Goal: Task Accomplishment & Management: Manage account settings

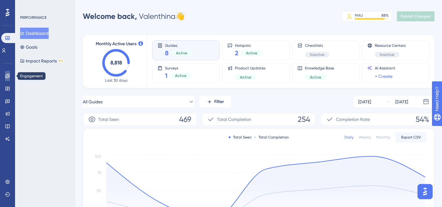
click at [6, 77] on icon at bounding box center [7, 75] width 5 height 5
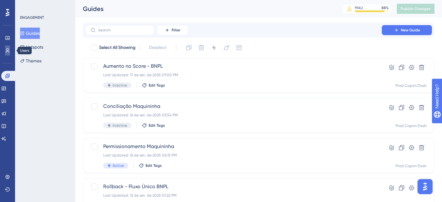
click at [9, 52] on icon at bounding box center [7, 50] width 5 height 5
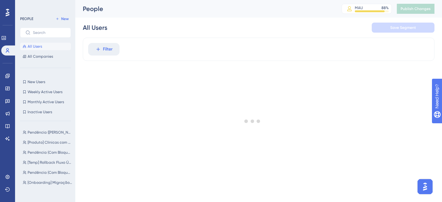
click at [61, 14] on div "PEOPLE New All Users All Companies New Users New Users Weekly Active Users Week…" at bounding box center [45, 101] width 60 height 202
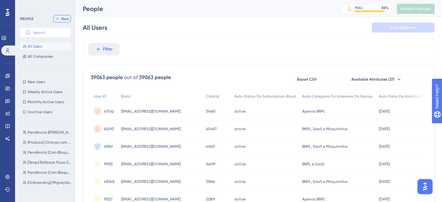
click at [61, 17] on span "New" at bounding box center [65, 18] width 8 height 5
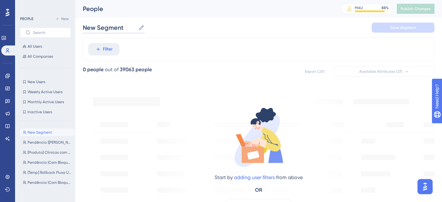
click at [110, 29] on input "New Segment" at bounding box center [109, 27] width 53 height 9
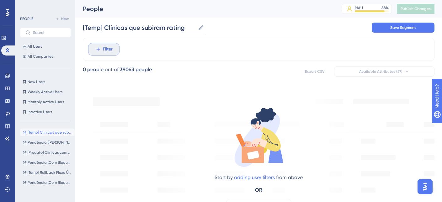
type input "[Temp] Clínicas que subiram rating"
click at [116, 48] on button "Filter" at bounding box center [103, 49] width 31 height 13
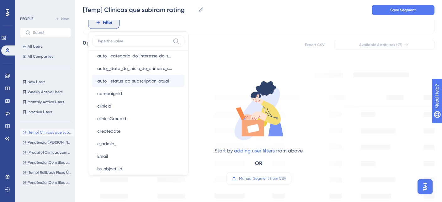
scroll to position [352, 0]
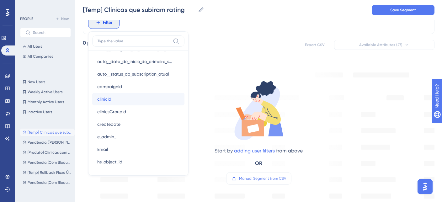
click at [116, 103] on button "clinicId clinicId" at bounding box center [138, 99] width 92 height 13
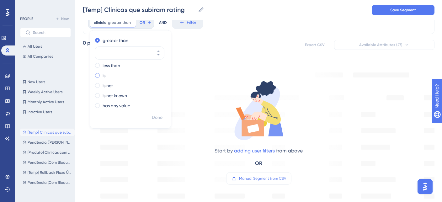
click at [101, 76] on div "is" at bounding box center [129, 76] width 68 height 8
type input "38223"
click at [159, 116] on span "Done" at bounding box center [157, 118] width 11 height 8
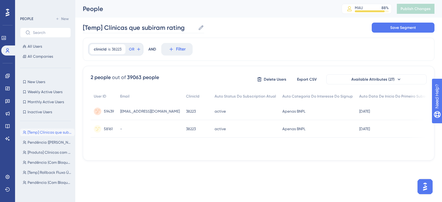
scroll to position [0, 0]
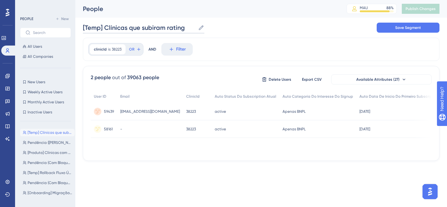
click at [138, 26] on input "[Temp] Clínicas que subiram rating" at bounding box center [139, 27] width 113 height 9
click at [136, 51] on icon at bounding box center [138, 49] width 5 height 5
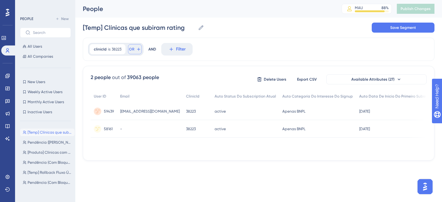
scroll to position [29, 0]
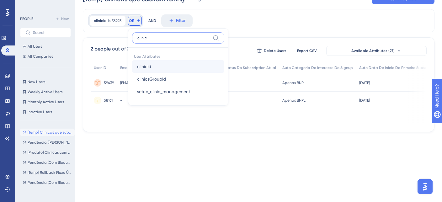
type input "clinic"
click at [157, 69] on button "clinicId clinicId" at bounding box center [178, 66] width 92 height 13
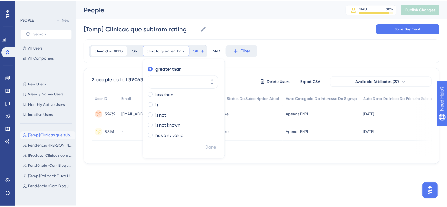
scroll to position [0, 0]
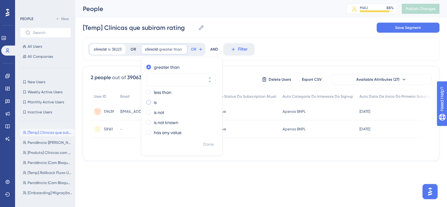
click at [157, 102] on div "is" at bounding box center [180, 102] width 68 height 8
type input "32956"
click at [184, 46] on button "OR" at bounding box center [186, 49] width 14 height 10
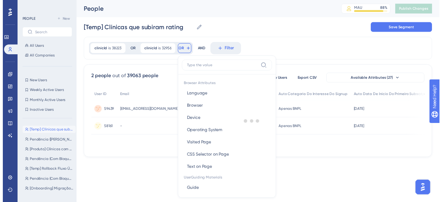
scroll to position [29, 0]
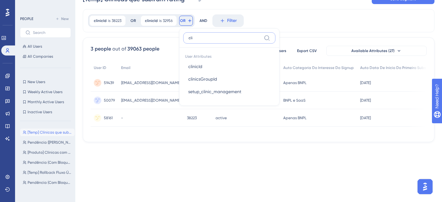
type input "cli"
click button "clinicId clinicId" at bounding box center [229, 66] width 92 height 13
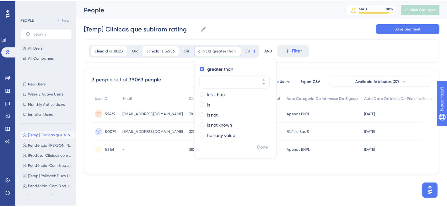
scroll to position [0, 0]
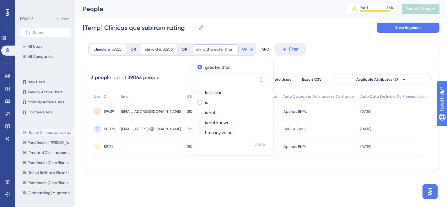
click at [201, 100] on div "is" at bounding box center [231, 102] width 68 height 8
type input "39960"
click at [239, 45] on button "OR" at bounding box center [238, 49] width 14 height 10
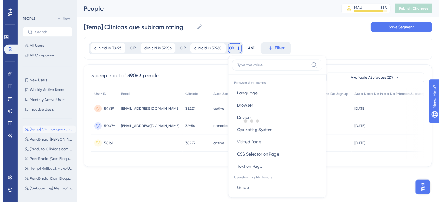
scroll to position [27, 0]
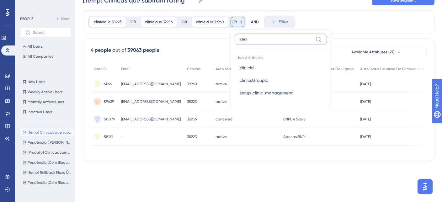
type input "clini"
click button "clinicId clinicId" at bounding box center [281, 67] width 92 height 13
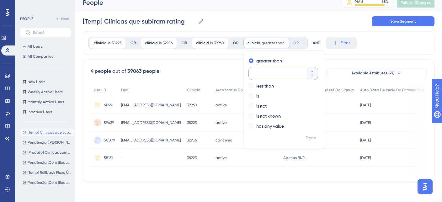
scroll to position [8, 0]
click at [259, 96] on div "is" at bounding box center [283, 96] width 68 height 8
type input "10445"
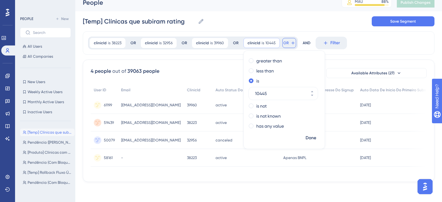
click at [290, 42] on icon at bounding box center [292, 42] width 5 height 5
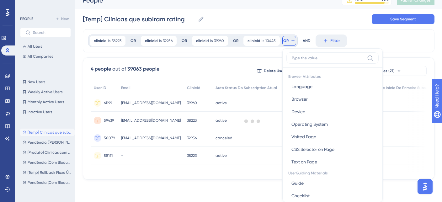
scroll to position [33, 0]
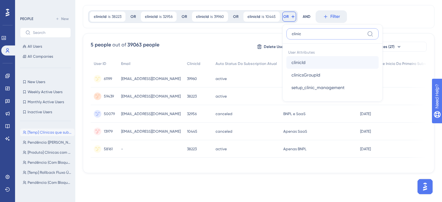
type input "clinic"
click at [319, 61] on button "clinicId clinicId" at bounding box center [332, 62] width 92 height 13
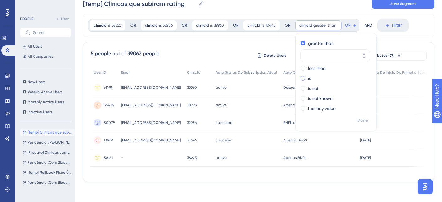
click at [308, 77] on label "is" at bounding box center [309, 79] width 3 height 8
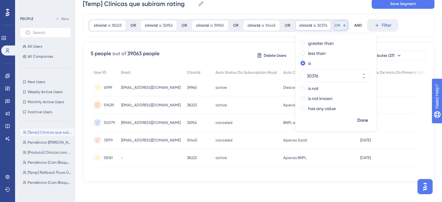
type input "30376"
click at [338, 25] on button "OR" at bounding box center [341, 25] width 14 height 10
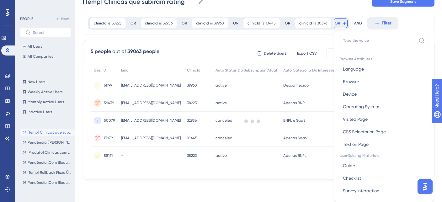
scroll to position [41, 0]
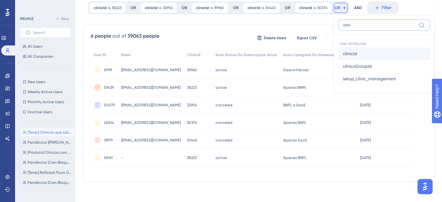
type input "clini"
click at [384, 53] on button "clinicId clinicId" at bounding box center [384, 53] width 92 height 13
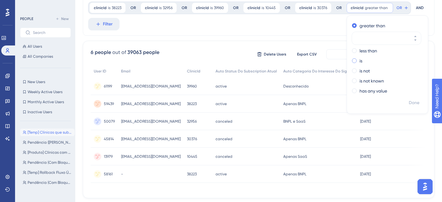
click at [362, 63] on div "is" at bounding box center [386, 61] width 68 height 8
paste input "38219"
type input "38219"
drag, startPoint x: 392, startPoint y: 9, endPoint x: 389, endPoint y: 13, distance: 5.1
click at [392, 9] on icon at bounding box center [394, 7] width 5 height 5
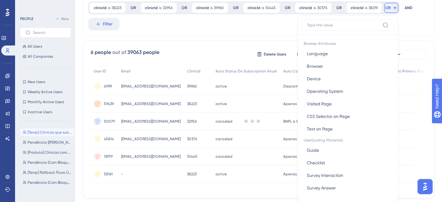
scroll to position [49, 0]
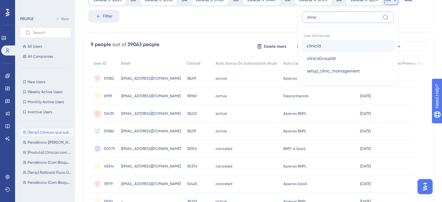
type input "clinic"
click at [343, 50] on button "clinicId clinicId" at bounding box center [348, 46] width 92 height 13
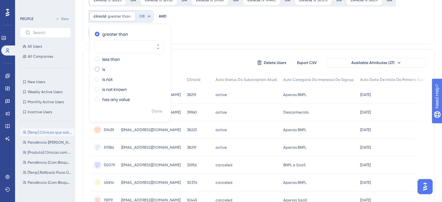
click at [99, 69] on span at bounding box center [97, 69] width 5 height 5
click at [101, 68] on input "radio" at bounding box center [101, 68] width 0 height 0
paste input "28114"
type input "28114"
click at [132, 16] on span "OR" at bounding box center [130, 16] width 5 height 5
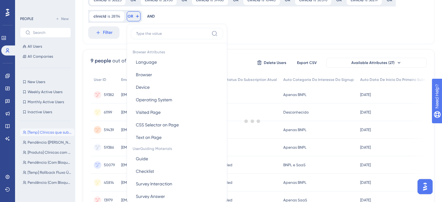
scroll to position [61, 0]
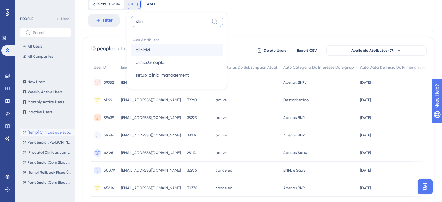
type input "clini"
click at [160, 50] on button "clinicId clinicId" at bounding box center [177, 50] width 92 height 13
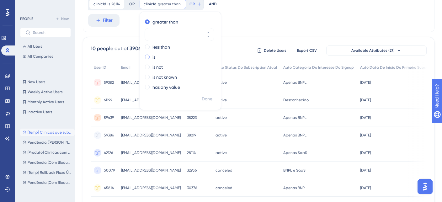
click at [153, 57] on label "is" at bounding box center [153, 57] width 3 height 8
paste input "27594"
type input "27594"
click at [185, 9] on div "clinicId is 27594 27594 Remove greater than less than is 27594 is not is not kn…" at bounding box center [165, 4] width 55 height 13
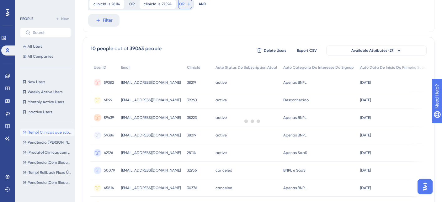
click at [182, 5] on span "OR" at bounding box center [181, 4] width 5 height 5
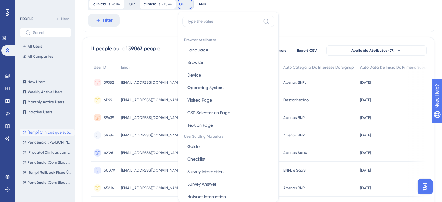
scroll to position [67, 0]
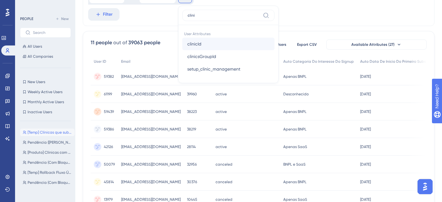
type input "clini"
click at [199, 45] on span "clinicId" at bounding box center [194, 44] width 14 height 8
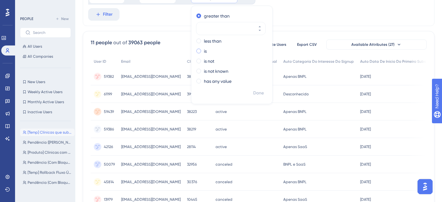
click at [200, 51] on div "is" at bounding box center [230, 51] width 68 height 8
paste input "40220"
type input "40220"
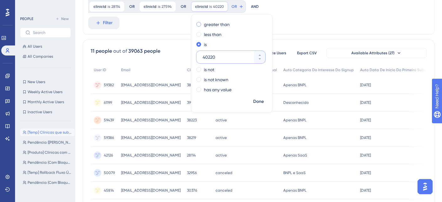
scroll to position [55, 0]
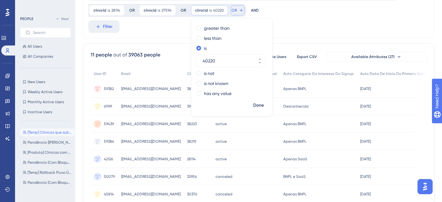
click at [231, 9] on span "OR" at bounding box center [233, 10] width 5 height 5
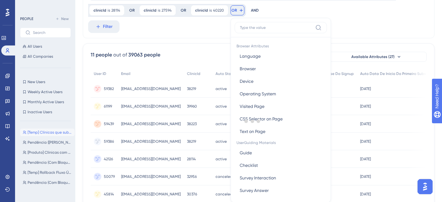
scroll to position [64, 0]
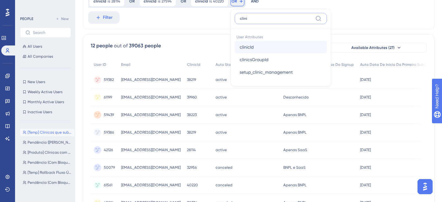
type input "clini"
click at [249, 42] on button "clinicId clinicId" at bounding box center [281, 47] width 92 height 13
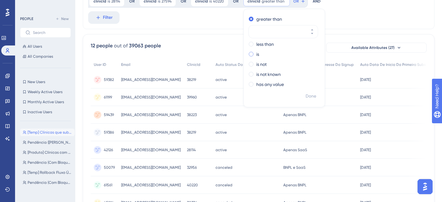
click at [256, 57] on label "is" at bounding box center [257, 54] width 3 height 8
paste input "41247"
type input "41247"
click at [289, 2] on icon at bounding box center [291, 1] width 5 height 5
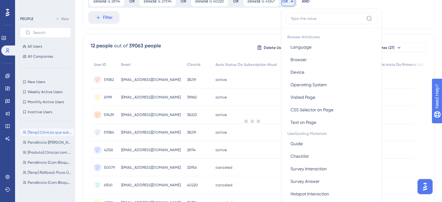
scroll to position [61, 0]
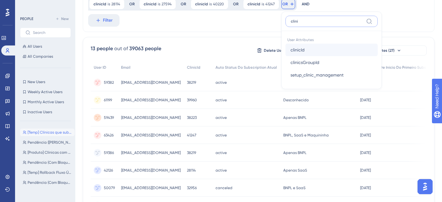
type input "clini"
click at [325, 46] on button "clinicId clinicId" at bounding box center [331, 50] width 92 height 13
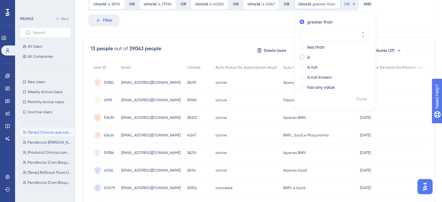
click at [302, 60] on div "is" at bounding box center [333, 57] width 68 height 8
paste input "39284"
type input "39284"
drag, startPoint x: 336, startPoint y: 5, endPoint x: 326, endPoint y: 10, distance: 11.4
click at [336, 5] on button "OR" at bounding box center [340, 4] width 14 height 10
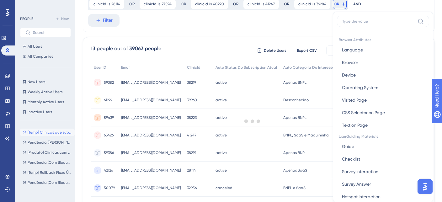
scroll to position [66, 0]
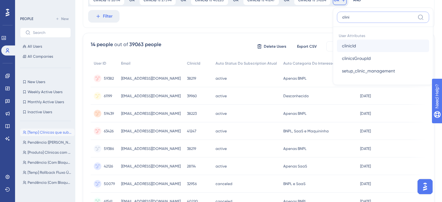
type input "clini"
click at [365, 45] on button "clinicId clinicId" at bounding box center [383, 46] width 92 height 13
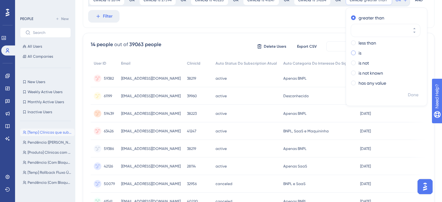
click at [358, 51] on div "is" at bounding box center [385, 53] width 68 height 8
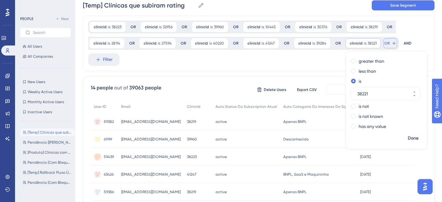
type input "38221"
click at [386, 43] on button "OR" at bounding box center [390, 43] width 14 height 10
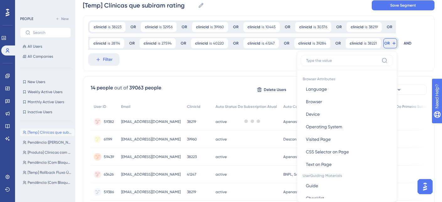
scroll to position [48, 0]
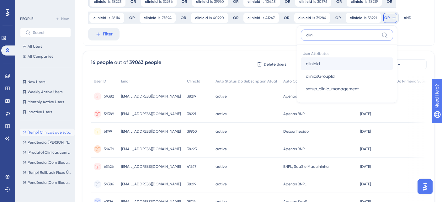
type input "clini"
click at [335, 65] on button "clinicId clinicId" at bounding box center [347, 63] width 92 height 13
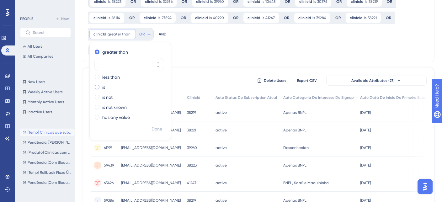
click at [97, 88] on span at bounding box center [97, 87] width 5 height 5
click at [101, 86] on input "radio" at bounding box center [101, 86] width 0 height 0
type input "39105"
click at [130, 34] on span "OR" at bounding box center [131, 34] width 5 height 5
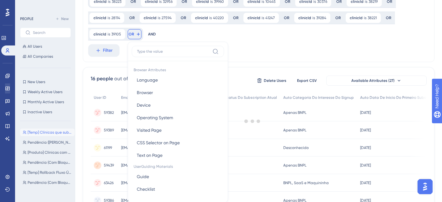
scroll to position [67, 0]
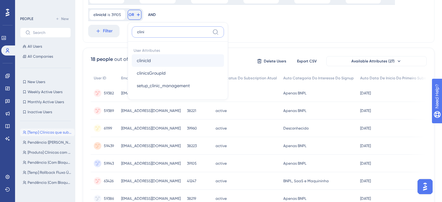
type input "clini"
click at [132, 63] on button "clinicId clinicId" at bounding box center [178, 60] width 92 height 13
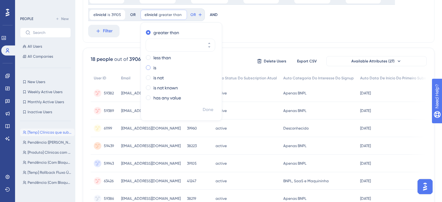
click at [159, 67] on div "is" at bounding box center [180, 68] width 68 height 8
type input "38730"
click at [180, 13] on span "OR" at bounding box center [182, 14] width 5 height 5
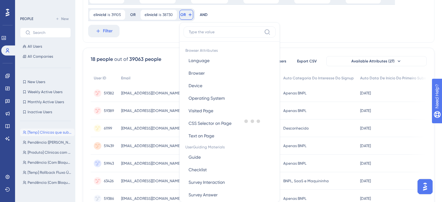
scroll to position [78, 0]
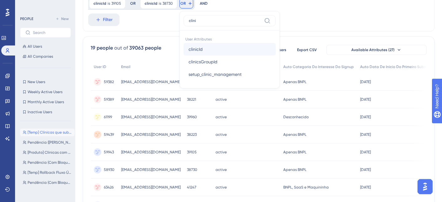
type input "clini"
click at [212, 51] on button "clinicId clinicId" at bounding box center [229, 49] width 92 height 13
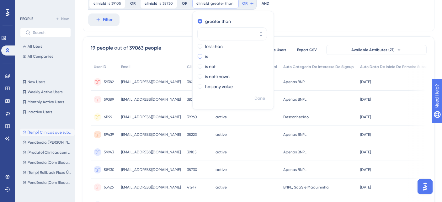
click at [205, 55] on label "is" at bounding box center [206, 57] width 3 height 8
paste input "34265"
type input "34265"
drag, startPoint x: 231, startPoint y: 7, endPoint x: 227, endPoint y: 15, distance: 9.8
click at [231, 7] on button "OR" at bounding box center [238, 3] width 14 height 10
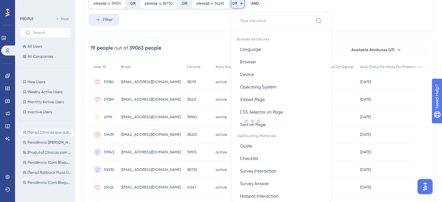
scroll to position [84, 0]
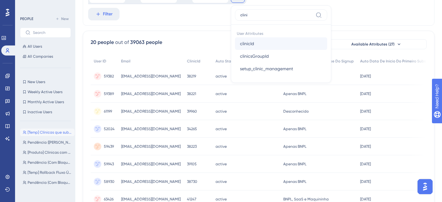
type input "clini"
click at [244, 46] on span "clinicId" at bounding box center [247, 44] width 14 height 8
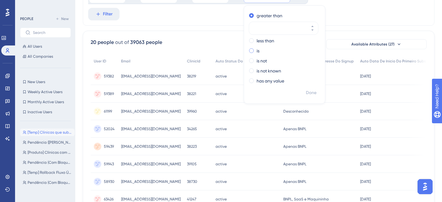
click at [257, 53] on label "is" at bounding box center [258, 51] width 3 height 8
paste input "39804"
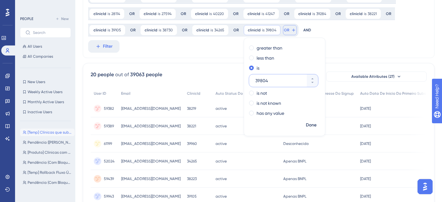
scroll to position [35, 0]
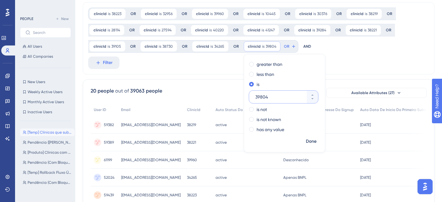
type input "39804"
click at [286, 39] on div "clinicId is 38223 38223 Remove OR clinicId is 32956 32956 Remove OR clinicId is…" at bounding box center [256, 30] width 336 height 45
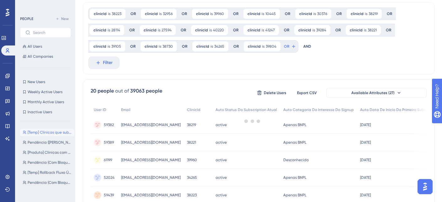
click at [287, 44] on div at bounding box center [252, 121] width 379 height 157
click at [287, 44] on button "OR" at bounding box center [290, 46] width 14 height 10
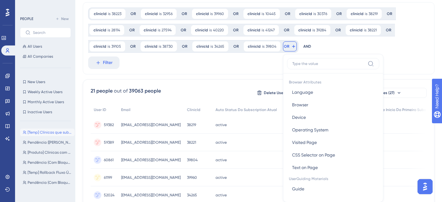
scroll to position [62, 0]
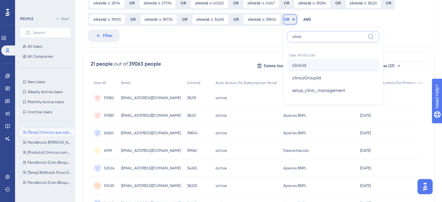
type input "clinic"
click at [317, 66] on button "clinicId clinicId" at bounding box center [333, 65] width 92 height 13
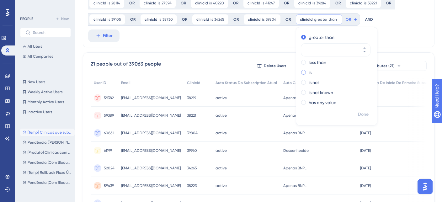
click at [311, 72] on div "is" at bounding box center [335, 73] width 68 height 8
paste input "38317"
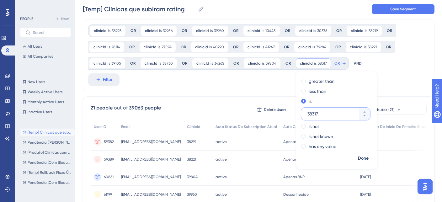
scroll to position [14, 0]
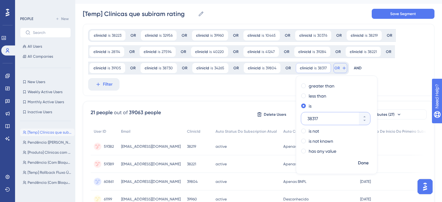
type input "38317"
click at [339, 65] on button "OR" at bounding box center [340, 68] width 14 height 10
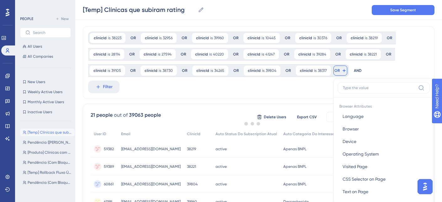
scroll to position [52, 0]
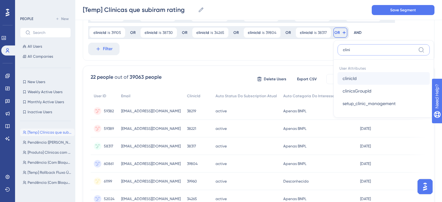
type input "clini"
click at [361, 82] on button "clinicId clinicId" at bounding box center [383, 78] width 92 height 13
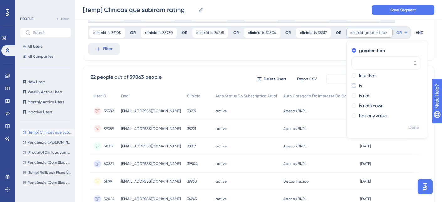
click at [359, 86] on label "is" at bounding box center [360, 86] width 3 height 8
paste input "30136"
type input "30136"
click at [388, 31] on button "OR" at bounding box center [391, 33] width 14 height 10
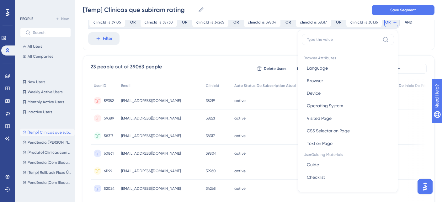
scroll to position [39, 0]
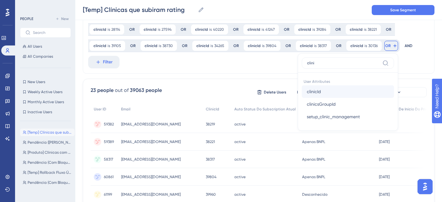
type input "clini"
click at [331, 88] on button "clinicId clinicId" at bounding box center [348, 91] width 92 height 13
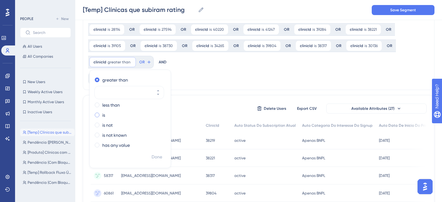
click at [106, 114] on div "is" at bounding box center [129, 115] width 68 height 8
type input "30865"
click at [140, 58] on button "OR" at bounding box center [136, 62] width 14 height 10
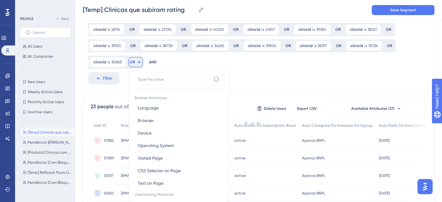
scroll to position [73, 0]
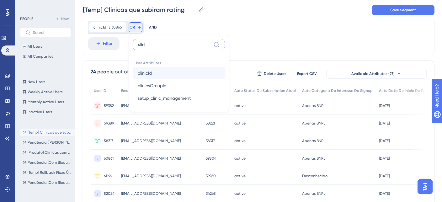
type input "clini"
click at [156, 73] on button "clinicId clinicId" at bounding box center [179, 73] width 92 height 13
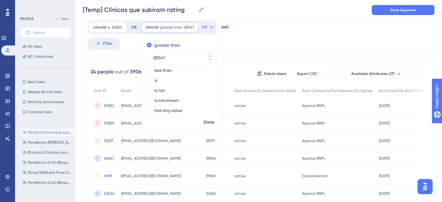
type input "28547"
click at [156, 84] on div "greater than 28547 less than is is not is not known has any value" at bounding box center [182, 78] width 81 height 77
click at [155, 83] on label "is" at bounding box center [155, 81] width 3 height 8
click at [191, 23] on button "OR" at bounding box center [187, 27] width 14 height 10
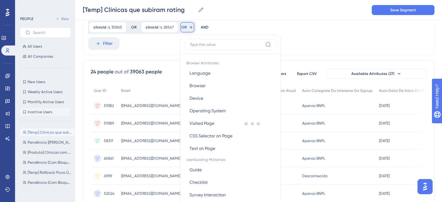
scroll to position [91, 0]
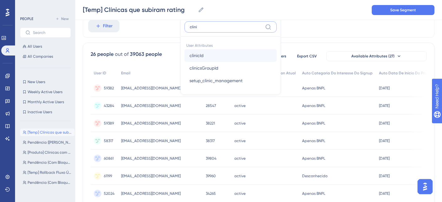
type input "clini"
click at [199, 55] on span "clinicId" at bounding box center [196, 56] width 14 height 8
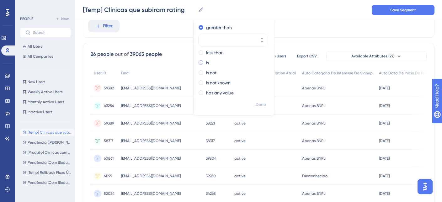
click at [201, 62] on div "is" at bounding box center [233, 63] width 68 height 8
type input "11251"
click at [257, 105] on span "Done" at bounding box center [260, 105] width 11 height 8
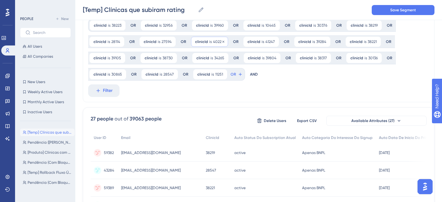
scroll to position [0, 0]
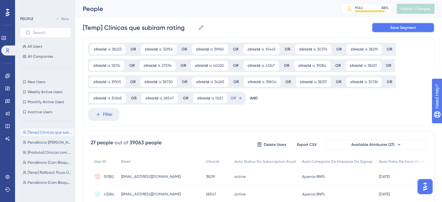
click at [415, 32] on button "Save Segment" at bounding box center [403, 28] width 63 height 10
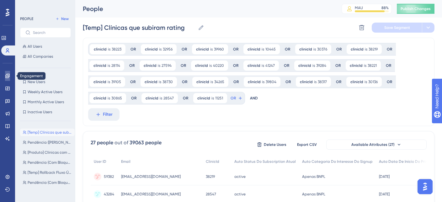
click at [7, 76] on icon at bounding box center [7, 76] width 4 height 4
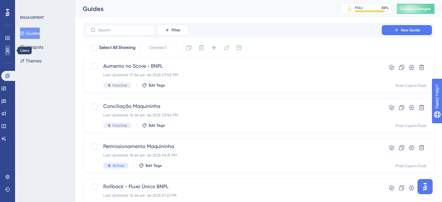
click at [5, 47] on link at bounding box center [7, 50] width 5 height 10
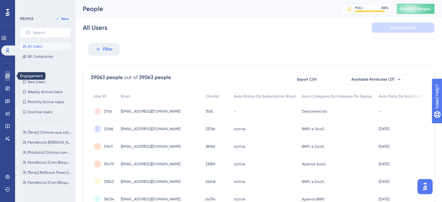
click at [10, 77] on link at bounding box center [7, 76] width 5 height 10
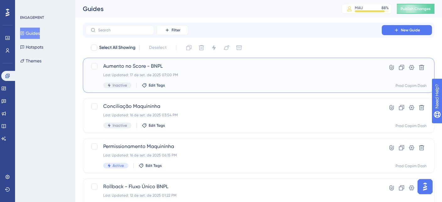
click at [170, 75] on div "Last Updated: 17 de set. de 2025 07:00 PM" at bounding box center [233, 74] width 261 height 5
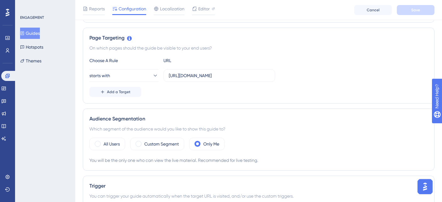
scroll to position [137, 0]
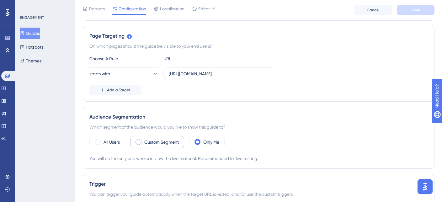
click at [167, 142] on label "Custom Segment" at bounding box center [161, 142] width 34 height 8
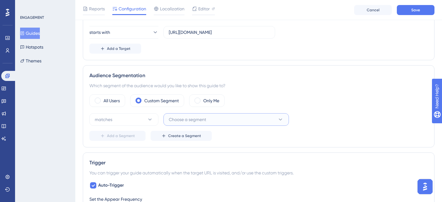
click at [176, 116] on span "Choose a segment" at bounding box center [187, 120] width 37 height 8
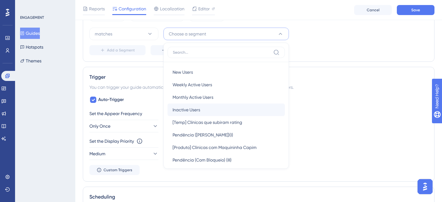
scroll to position [1, 0]
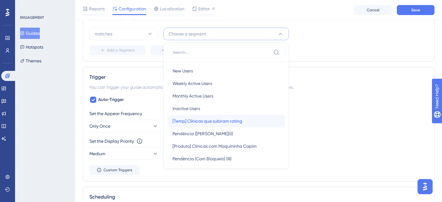
click at [218, 118] on span "[Temp] Clínicas que subiram rating" at bounding box center [207, 121] width 70 height 8
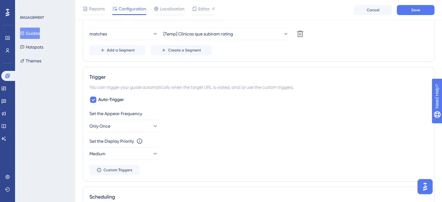
click at [214, 110] on div "Set the Appear Frequency" at bounding box center [258, 114] width 338 height 8
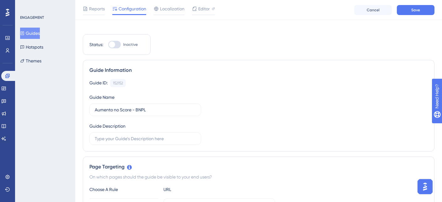
scroll to position [0, 0]
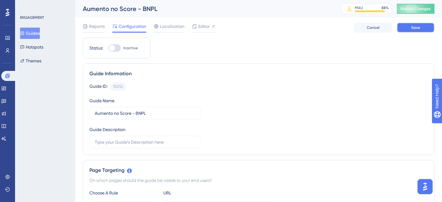
click at [425, 31] on button "Save" at bounding box center [416, 28] width 38 height 10
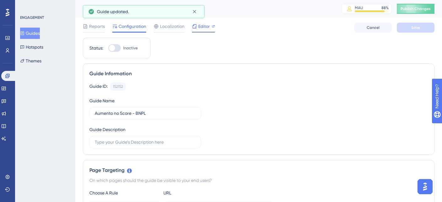
click at [206, 29] on span "Editor" at bounding box center [204, 27] width 12 height 8
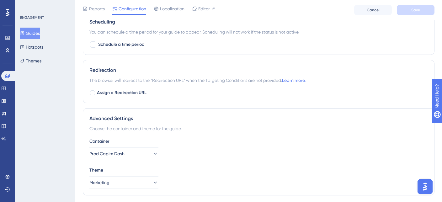
scroll to position [457, 0]
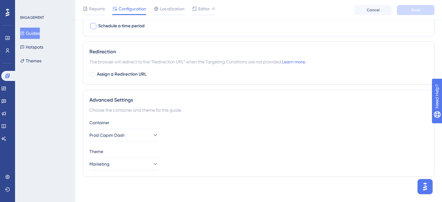
click at [130, 27] on span "Schedule a time period" at bounding box center [121, 26] width 46 height 8
checkbox input "true"
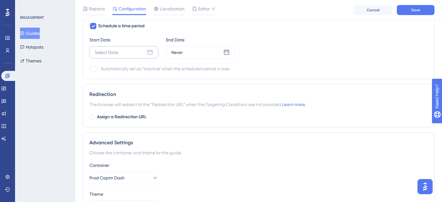
click at [114, 49] on div "Select Date" at bounding box center [107, 53] width 24 height 8
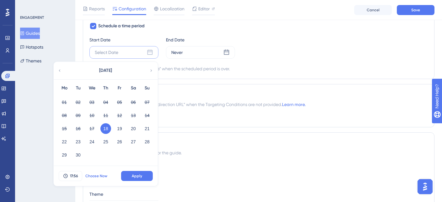
click at [96, 175] on span "Choose Now" at bounding box center [96, 175] width 22 height 5
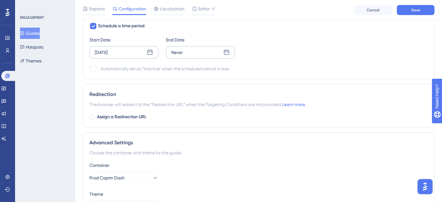
click at [183, 56] on div "Never" at bounding box center [200, 52] width 69 height 13
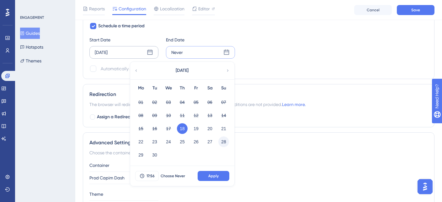
click at [222, 145] on button "28" at bounding box center [223, 141] width 11 height 11
click at [215, 178] on span "Apply" at bounding box center [213, 175] width 10 height 5
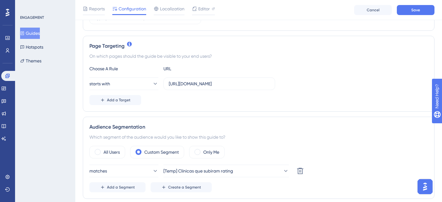
scroll to position [141, 0]
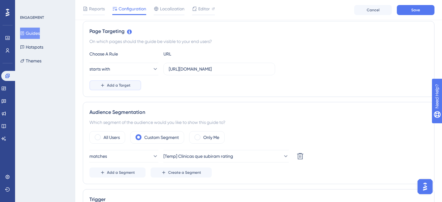
click at [123, 88] on button "Add a Target" at bounding box center [115, 85] width 52 height 10
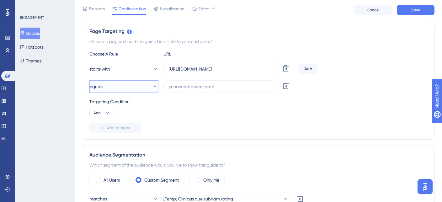
click at [123, 88] on button "equals" at bounding box center [123, 86] width 69 height 13
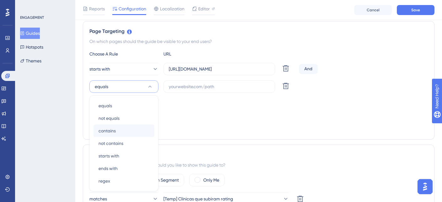
scroll to position [184, 0]
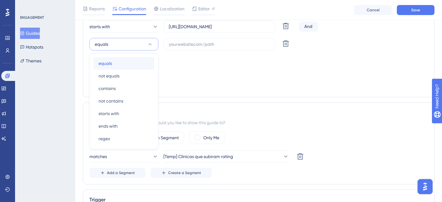
click at [125, 61] on div "equals equals" at bounding box center [123, 63] width 51 height 13
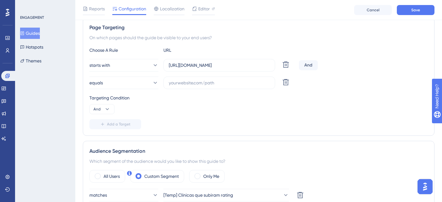
scroll to position [140, 0]
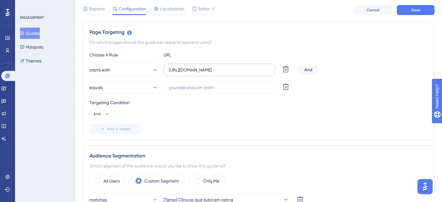
click at [265, 74] on label "[URL][DOMAIN_NAME]" at bounding box center [219, 70] width 112 height 13
click at [265, 73] on input "[URL][DOMAIN_NAME]" at bounding box center [219, 69] width 101 height 7
click at [264, 74] on label "[URL][DOMAIN_NAME]" at bounding box center [219, 70] width 112 height 13
click at [264, 73] on input "[URL][DOMAIN_NAME]" at bounding box center [219, 69] width 101 height 7
click at [194, 93] on label at bounding box center [219, 87] width 112 height 13
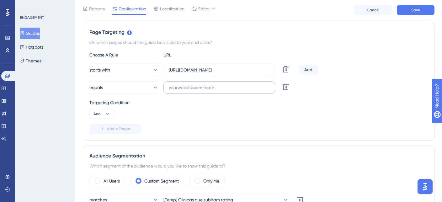
click at [194, 91] on input "text" at bounding box center [219, 87] width 101 height 7
paste input "[URL][DOMAIN_NAME]"
type input "[URL][DOMAIN_NAME]"
click at [102, 111] on button "And" at bounding box center [101, 114] width 25 height 10
click at [106, 143] on div "Or Or" at bounding box center [102, 144] width 12 height 13
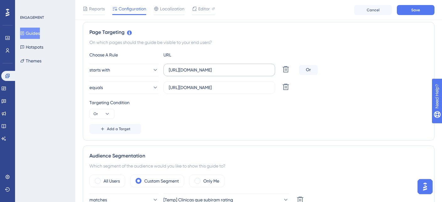
click at [190, 65] on label "[URL][DOMAIN_NAME]" at bounding box center [219, 70] width 112 height 13
click at [190, 66] on input "[URL][DOMAIN_NAME]" at bounding box center [219, 69] width 101 height 7
click at [190, 65] on label "[URL][DOMAIN_NAME]" at bounding box center [219, 70] width 112 height 13
click at [190, 66] on input "[URL][DOMAIN_NAME]" at bounding box center [219, 69] width 101 height 7
click at [190, 65] on label "[URL][DOMAIN_NAME]" at bounding box center [219, 70] width 112 height 13
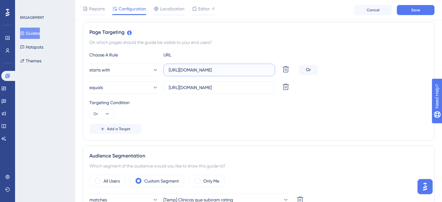
click at [190, 66] on input "[URL][DOMAIN_NAME]" at bounding box center [219, 69] width 101 height 7
paste input "[URL][DOMAIN_NAME]"
paste input "text"
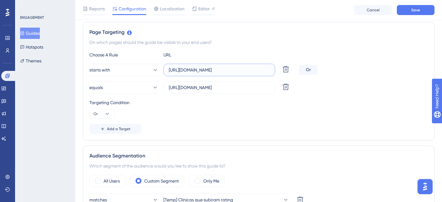
type input "[URL][DOMAIN_NAME]"
click at [231, 46] on div "Page Targeting On which pages should the guide be visible to your end users? Ch…" at bounding box center [259, 81] width 352 height 119
click at [126, 73] on button "starts with" at bounding box center [123, 70] width 69 height 13
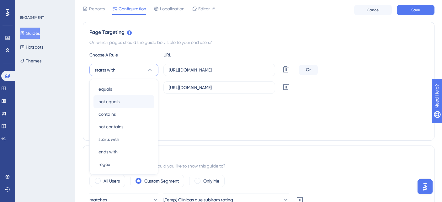
scroll to position [162, 0]
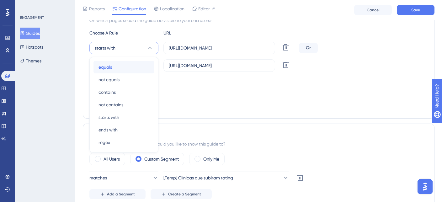
click at [125, 71] on div "equals equals" at bounding box center [123, 67] width 51 height 13
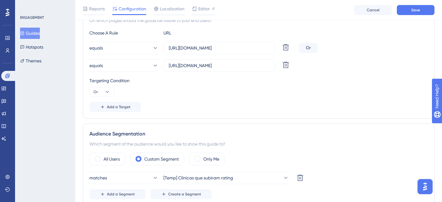
click at [197, 90] on div "Targeting Condition Or" at bounding box center [258, 87] width 338 height 20
click at [415, 11] on span "Save" at bounding box center [415, 10] width 9 height 5
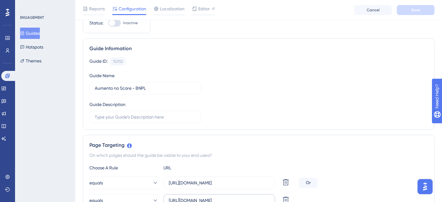
scroll to position [0, 0]
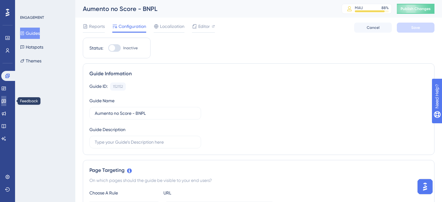
click at [5, 101] on icon at bounding box center [3, 100] width 5 height 5
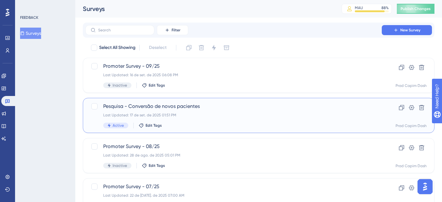
click at [241, 119] on div "Pesquisa - Conversão de novos pacientes Last Updated: 17 de set. de 2025 01:51 …" at bounding box center [233, 116] width 261 height 26
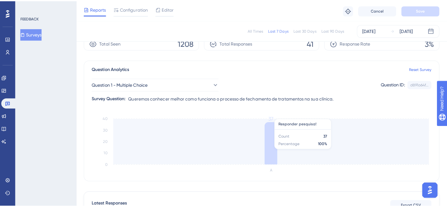
scroll to position [151, 0]
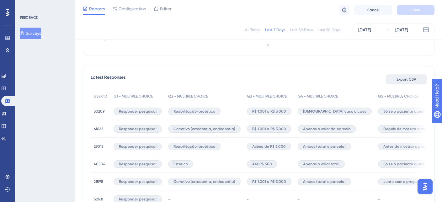
click at [401, 76] on button "Export CSV" at bounding box center [406, 79] width 41 height 10
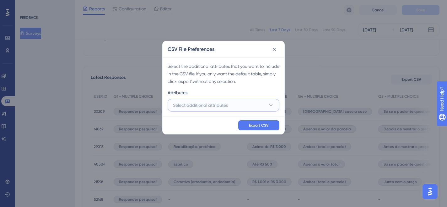
click at [264, 99] on button "Select additional attributes" at bounding box center [223, 105] width 112 height 13
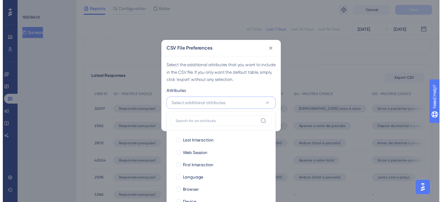
scroll to position [188, 0]
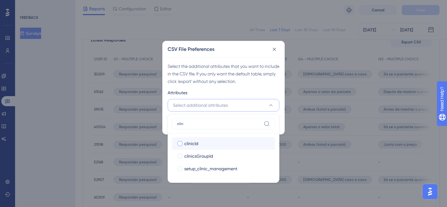
type input "clin"
click at [250, 142] on div "clinicId" at bounding box center [227, 144] width 86 height 8
checkbox input "true"
click at [241, 91] on div "Attributes" at bounding box center [223, 94] width 112 height 10
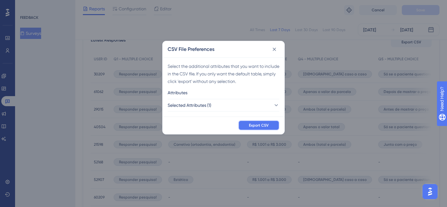
click at [256, 121] on button "Export CSV" at bounding box center [258, 125] width 41 height 10
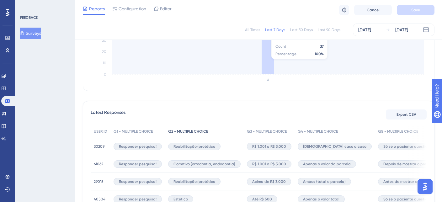
scroll to position [0, 0]
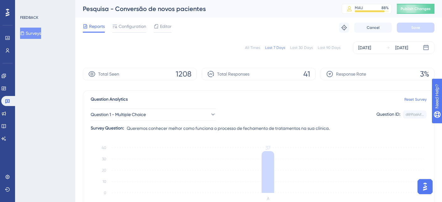
click at [189, 46] on div "All Times Last 7 Days Last 30 Days Last 90 Days [DATE] [DATE]" at bounding box center [259, 47] width 352 height 13
click at [137, 27] on span "Configuration" at bounding box center [133, 27] width 28 height 8
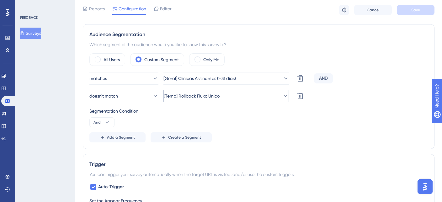
scroll to position [251, 0]
click at [106, 119] on icon at bounding box center [107, 122] width 6 height 6
click at [105, 122] on icon at bounding box center [107, 122] width 6 height 6
click at [125, 139] on span "Add a Segment" at bounding box center [121, 137] width 28 height 5
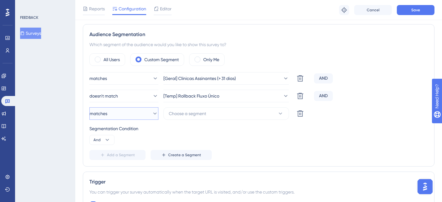
click at [152, 117] on button "matches" at bounding box center [123, 113] width 69 height 13
click at [136, 141] on div "doesn't match doesn't match" at bounding box center [123, 145] width 51 height 13
click at [175, 114] on span "Choose a segment" at bounding box center [187, 114] width 37 height 8
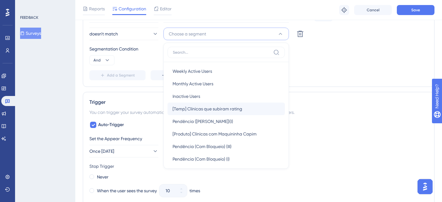
scroll to position [18, 0]
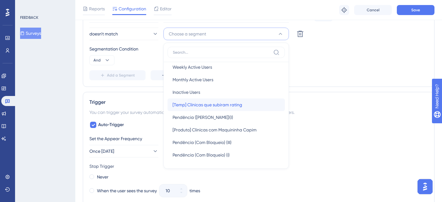
click at [217, 106] on span "[Temp] Clínicas que subiram rating" at bounding box center [207, 105] width 70 height 8
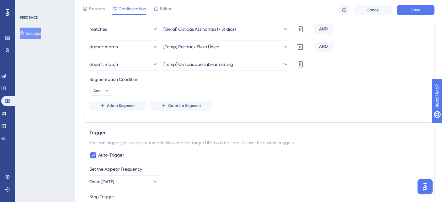
scroll to position [224, 0]
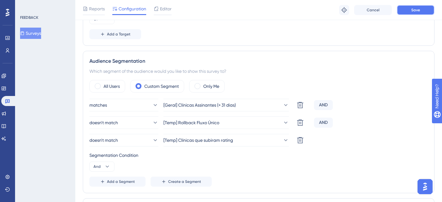
click at [405, 13] on button "Save" at bounding box center [416, 10] width 38 height 10
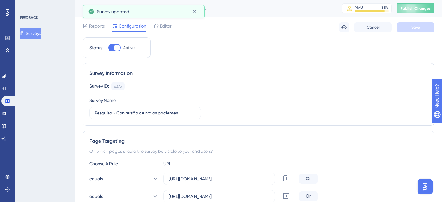
scroll to position [0, 0]
click at [98, 30] on span "Reports" at bounding box center [97, 27] width 16 height 8
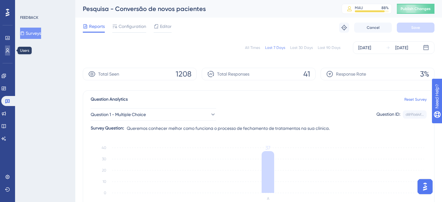
click at [10, 51] on link at bounding box center [7, 50] width 5 height 10
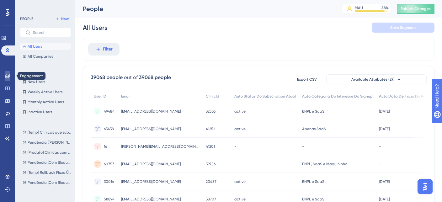
click at [5, 76] on icon at bounding box center [7, 75] width 5 height 5
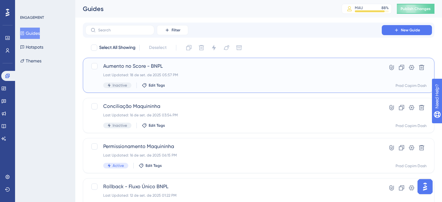
click at [196, 72] on div "Last Updated: 18 de set. de 2025 05:57 PM" at bounding box center [233, 74] width 261 height 5
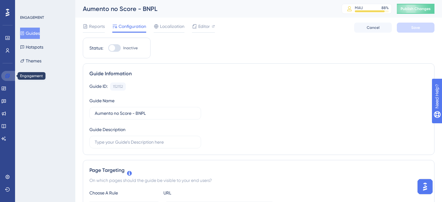
click at [11, 77] on link at bounding box center [8, 76] width 15 height 10
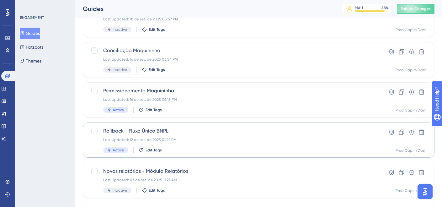
scroll to position [57, 0]
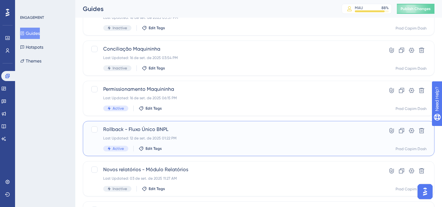
click at [180, 134] on div "Rollback - Fluxo Único BNPL Last Updated: 12 de set. de 2025 01:22 PM Active Ed…" at bounding box center [233, 138] width 261 height 26
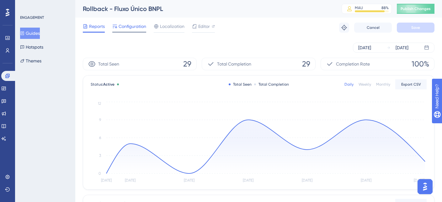
click at [128, 28] on span "Configuration" at bounding box center [133, 27] width 28 height 8
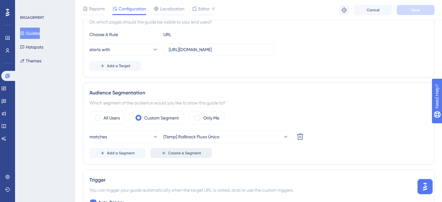
scroll to position [177, 0]
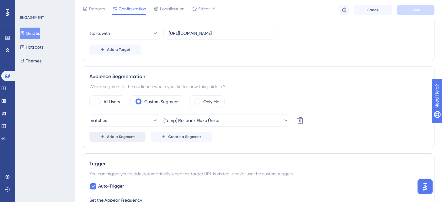
click at [124, 140] on button "Add a Segment" at bounding box center [117, 137] width 56 height 10
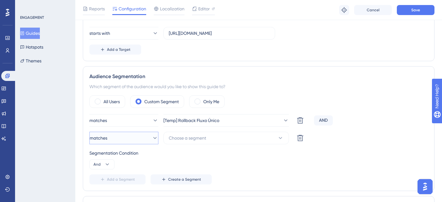
click at [128, 144] on button "matches" at bounding box center [123, 138] width 69 height 13
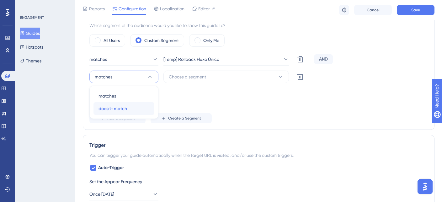
click at [124, 112] on span "doesn't match" at bounding box center [112, 109] width 29 height 8
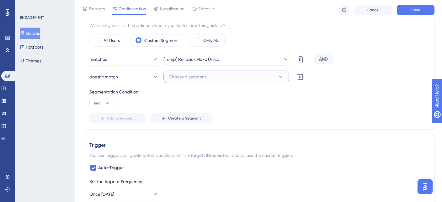
click at [192, 82] on button "Choose a segment" at bounding box center [225, 77] width 125 height 13
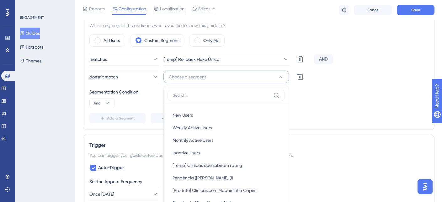
scroll to position [281, 0]
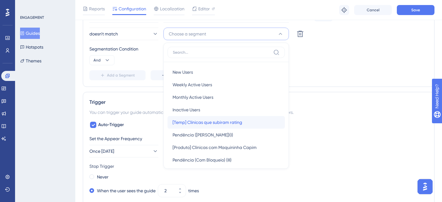
click at [196, 124] on span "[Temp] Clínicas que subiram rating" at bounding box center [207, 123] width 70 height 8
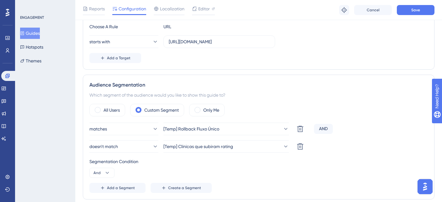
scroll to position [0, 0]
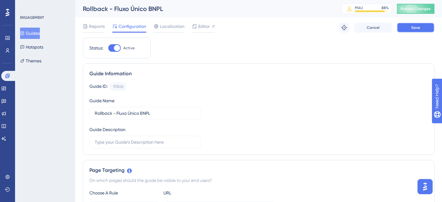
click at [405, 31] on button "Save" at bounding box center [416, 28] width 38 height 10
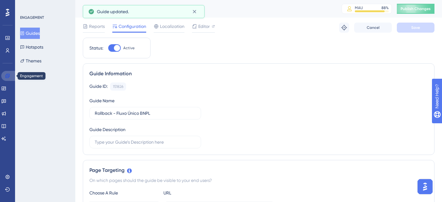
click at [7, 73] on icon at bounding box center [7, 75] width 5 height 5
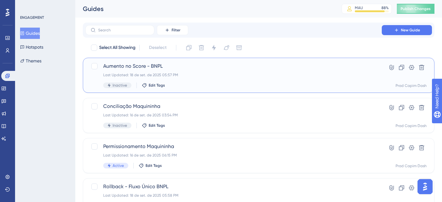
click at [237, 79] on div "Aumento no Score - BNPL Last Updated: 18 de set. de 2025 05:57 PM Inactive Edit…" at bounding box center [233, 75] width 261 height 26
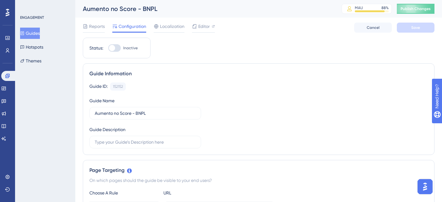
click at [120, 48] on div at bounding box center [114, 48] width 13 height 8
click at [108, 48] on input "Inactive" at bounding box center [108, 48] width 0 height 0
click at [118, 50] on div at bounding box center [117, 48] width 6 height 6
click at [108, 48] on input "Active" at bounding box center [108, 48] width 0 height 0
checkbox input "false"
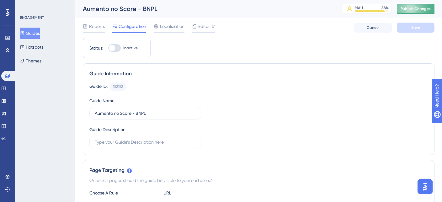
click at [420, 8] on span "Publish Changes" at bounding box center [415, 8] width 30 height 5
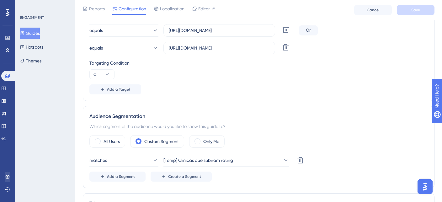
scroll to position [182, 0]
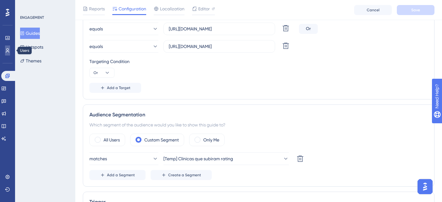
click at [7, 53] on link at bounding box center [7, 50] width 5 height 10
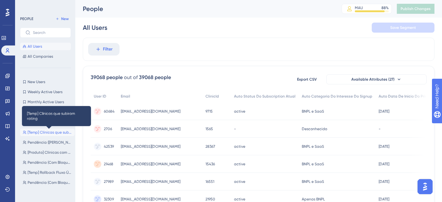
click at [45, 133] on span "[Temp] Clínicas que subiram rating" at bounding box center [50, 132] width 45 height 5
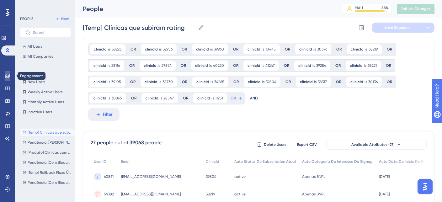
click at [10, 75] on link at bounding box center [7, 76] width 5 height 10
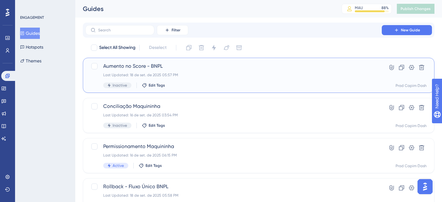
click at [183, 66] on span "Aumento no Score - BNPL" at bounding box center [233, 66] width 261 height 8
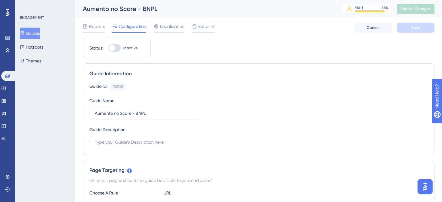
click at [117, 52] on div "Status: Inactive" at bounding box center [117, 48] width 68 height 21
click at [119, 49] on div at bounding box center [114, 48] width 13 height 8
click at [108, 48] on input "Inactive" at bounding box center [108, 48] width 0 height 0
checkbox input "true"
click at [408, 26] on button "Save" at bounding box center [416, 28] width 38 height 10
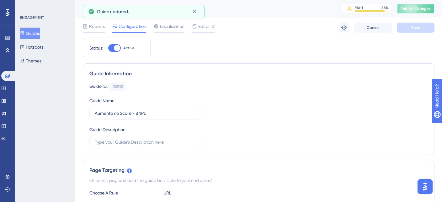
click at [418, 10] on span "Publish Changes" at bounding box center [415, 8] width 30 height 5
click at [194, 13] on icon at bounding box center [194, 11] width 6 height 6
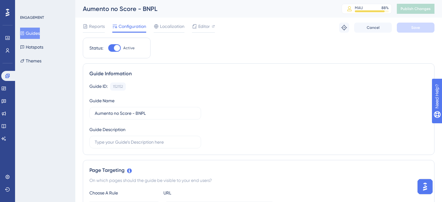
click at [138, 14] on div "Aumento no Score - BNPL MAU 88 % Click to see add-on and upgrade options Publis…" at bounding box center [258, 9] width 367 height 18
click at [138, 7] on div "Aumento no Score - BNPL" at bounding box center [204, 8] width 243 height 9
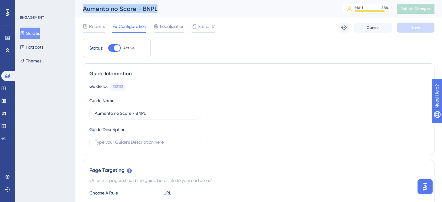
copy div "Aumento no Score - BNPL"
click at [204, 4] on div "Aumento no Score - BNPL" at bounding box center [204, 8] width 243 height 9
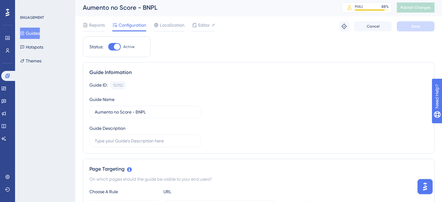
scroll to position [3, 0]
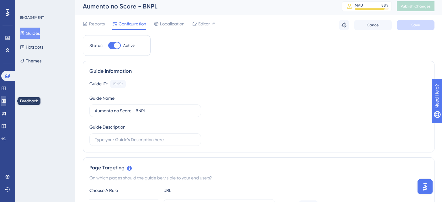
click at [6, 102] on icon at bounding box center [4, 101] width 4 height 4
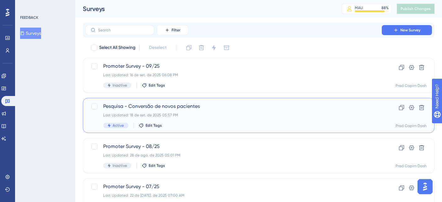
click at [147, 112] on div "Pesquisa - Conversão de novos pacientes Last Updated: 18 de set. de 2025 05:57 …" at bounding box center [233, 116] width 261 height 26
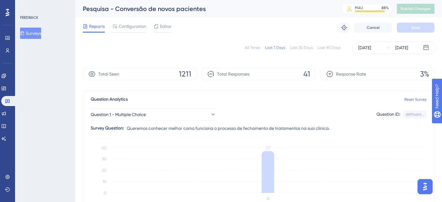
click at [126, 7] on div "Pesquisa - Conversão de novos pacientes" at bounding box center [204, 8] width 243 height 9
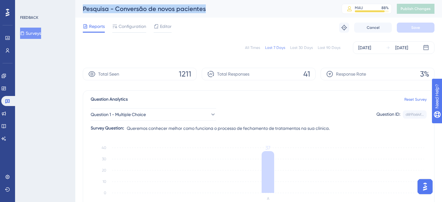
click at [126, 7] on div "Pesquisa - Conversão de novos pacientes" at bounding box center [204, 8] width 243 height 9
copy div "Pesquisa - Conversão de novos pacientes"
